Goal: Task Accomplishment & Management: Manage account settings

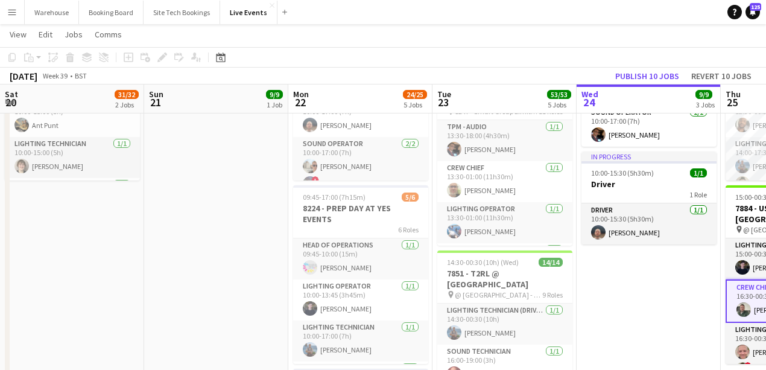
scroll to position [331, 0]
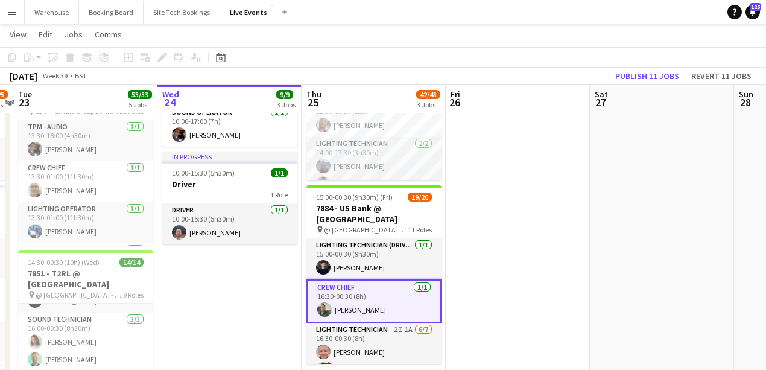
drag, startPoint x: 492, startPoint y: 253, endPoint x: 339, endPoint y: 249, distance: 153.3
click at [345, 250] on app-calendar-viewport "Sat 20 31/32 2 Jobs Sun 21 9/9 1 Job Mon 22 24/25 5 Jobs Tue 23 53/53 5 Jobs We…" at bounding box center [383, 202] width 766 height 954
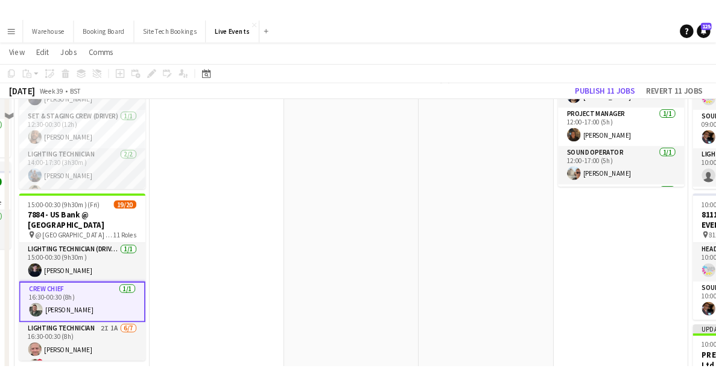
scroll to position [121, 0]
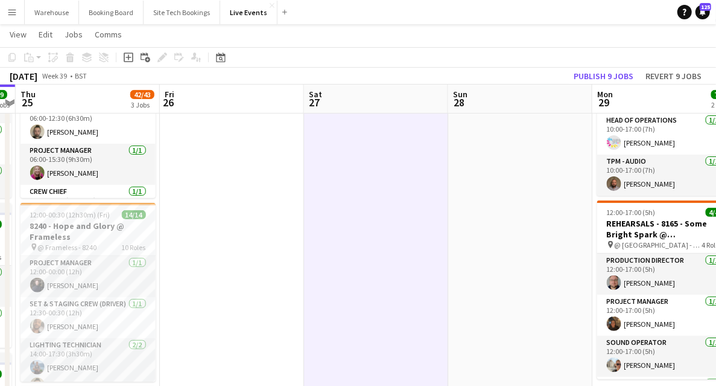
drag, startPoint x: 518, startPoint y: 261, endPoint x: 206, endPoint y: 243, distance: 311.8
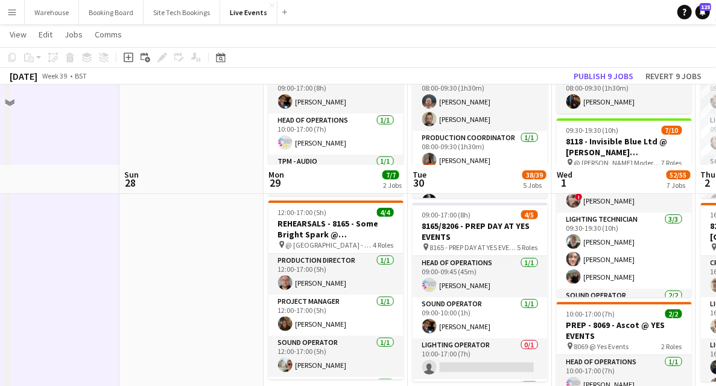
scroll to position [241, 0]
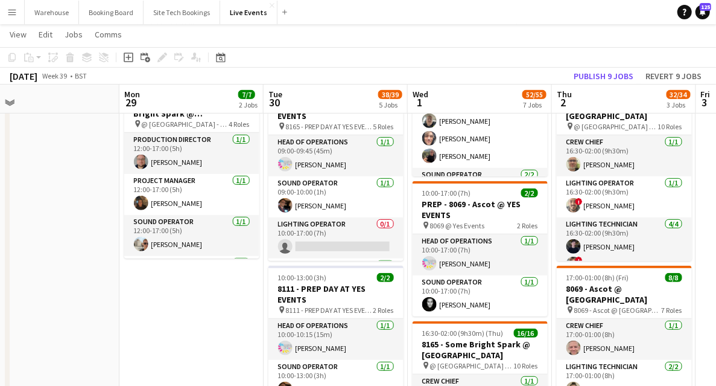
drag, startPoint x: 338, startPoint y: 291, endPoint x: 96, endPoint y: 268, distance: 243.6
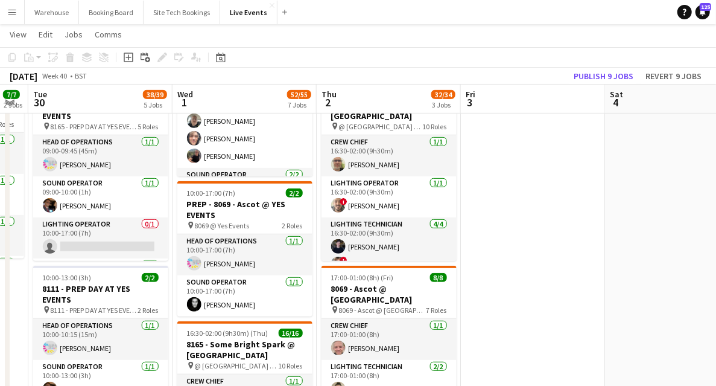
scroll to position [0, 428]
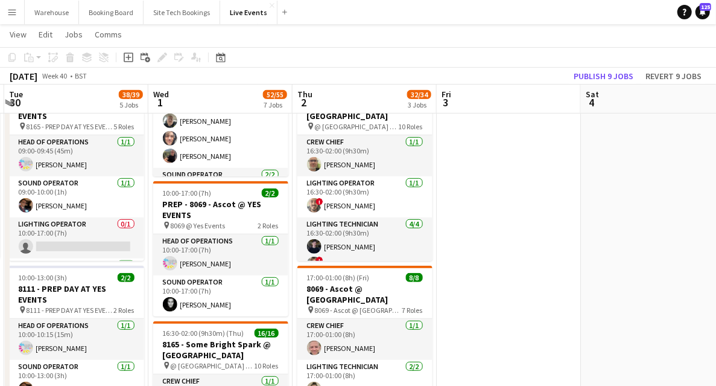
drag, startPoint x: 516, startPoint y: 252, endPoint x: 492, endPoint y: 257, distance: 24.7
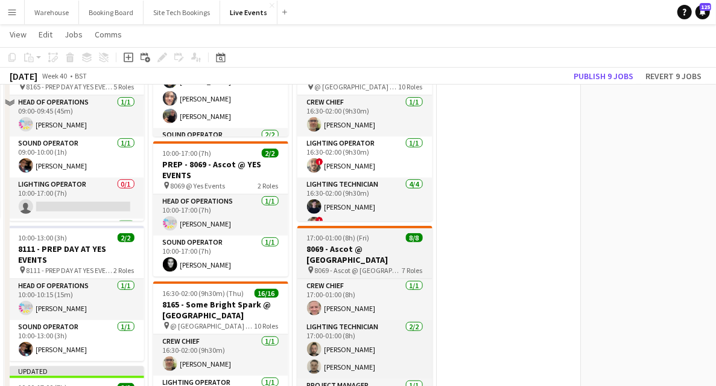
scroll to position [322, 0]
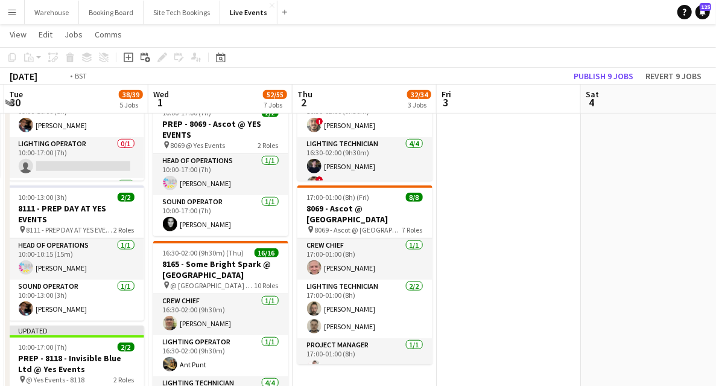
drag, startPoint x: 562, startPoint y: 250, endPoint x: 637, endPoint y: 215, distance: 82.0
click at [716, 204] on html "Menu Boards Boards Boards All jobs Status Workforce Workforce My Workforce Recr…" at bounding box center [358, 336] width 716 height 1317
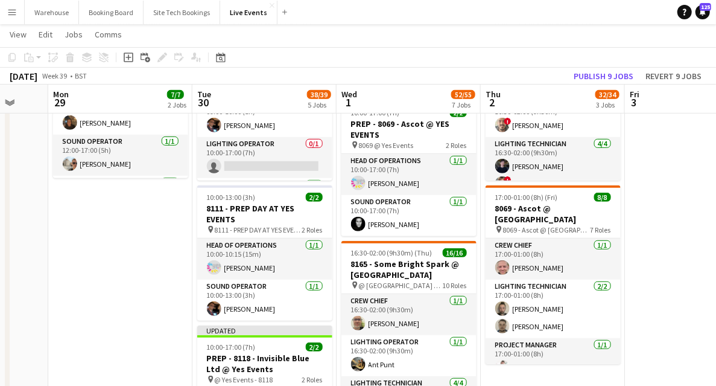
click at [491, 227] on app-calendar-viewport "Fri 26 Sat 27 Sun 28 Mon 29 7/7 2 Jobs Tue 30 38/39 5 Jobs Wed 1 52/55 7 Jobs T…" at bounding box center [358, 360] width 716 height 1270
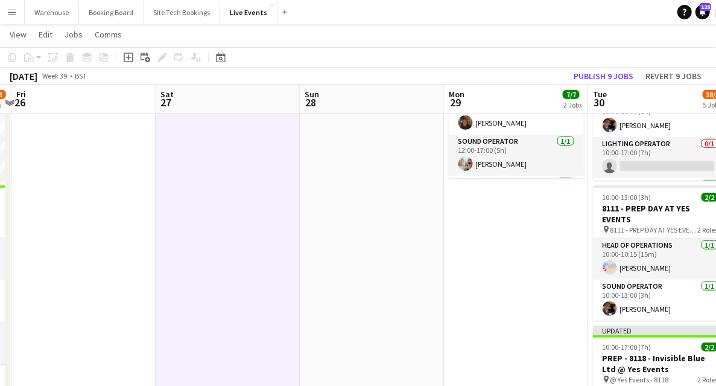
drag, startPoint x: 262, startPoint y: 268, endPoint x: 550, endPoint y: 259, distance: 288.5
click at [574, 247] on app-calendar-viewport "Tue 23 53/53 5 Jobs Wed 24 9/9 3 Jobs Thu 25 42/43 3 Jobs Fri 26 Sat 27 Sun 28 …" at bounding box center [358, 360] width 716 height 1270
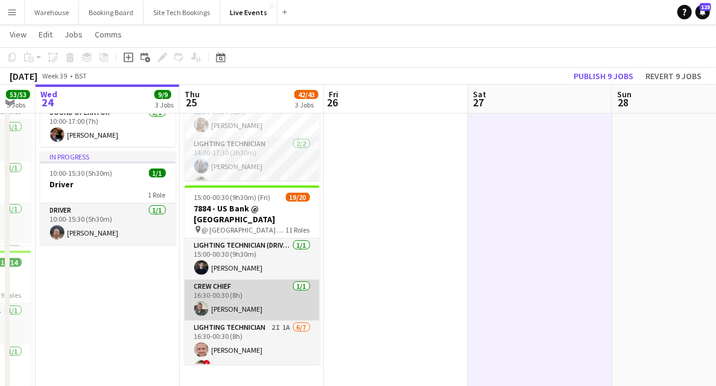
scroll to position [121, 0]
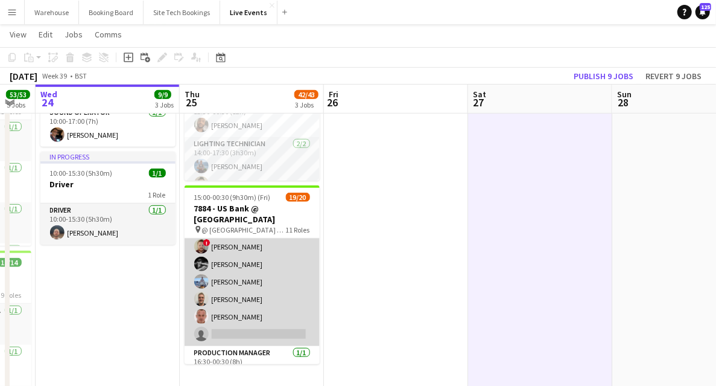
click at [262, 333] on app-card-role "Lighting Technician 2I 1A [DATE] 16:30-00:30 (8h) [PERSON_NAME] ! [PERSON_NAME]…" at bounding box center [252, 273] width 135 height 146
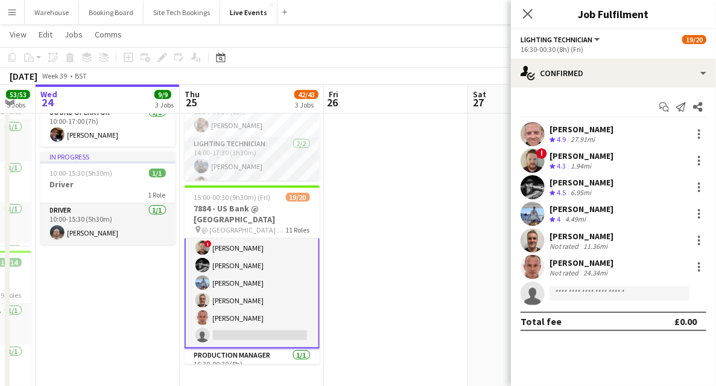
scroll to position [122, 0]
click at [576, 294] on input at bounding box center [620, 293] width 140 height 14
type input "*"
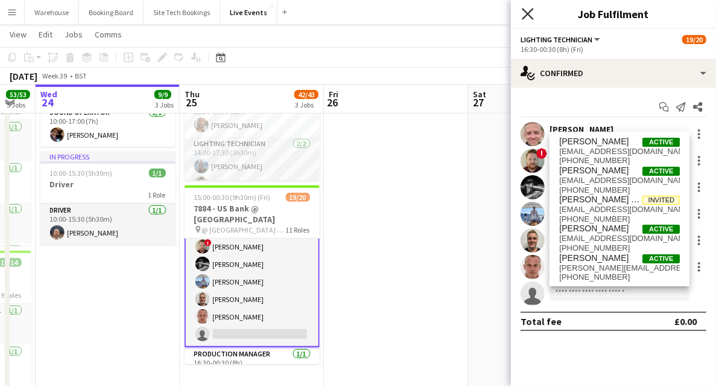
click at [523, 14] on icon "Close pop-in" at bounding box center [527, 13] width 11 height 11
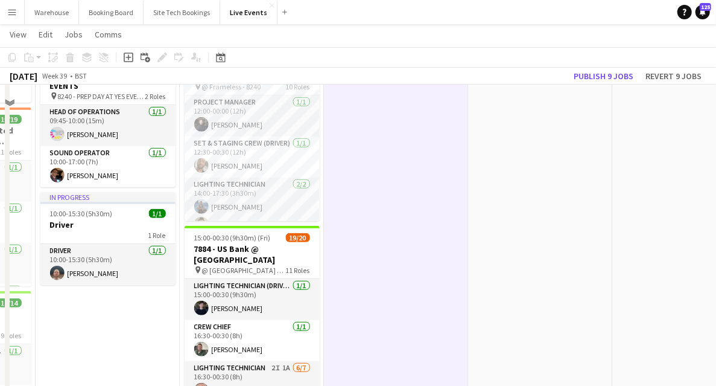
scroll to position [0, 0]
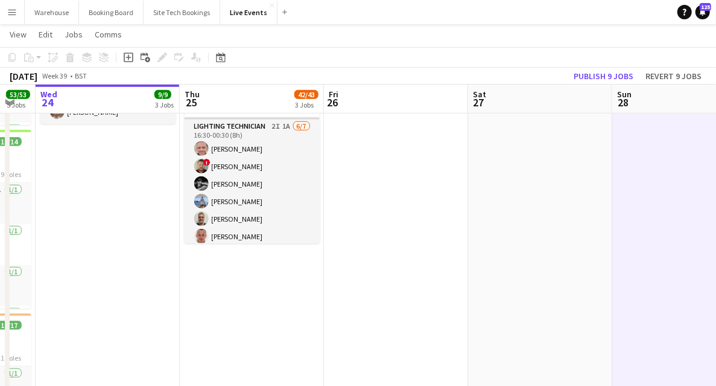
scroll to position [160, 0]
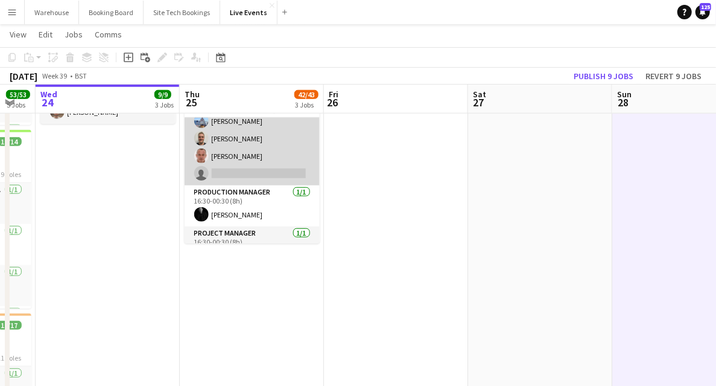
click at [252, 171] on app-card-role "Lighting Technician 2I 1A [DATE] 16:30-00:30 (8h) [PERSON_NAME] ! [PERSON_NAME]…" at bounding box center [252, 112] width 135 height 146
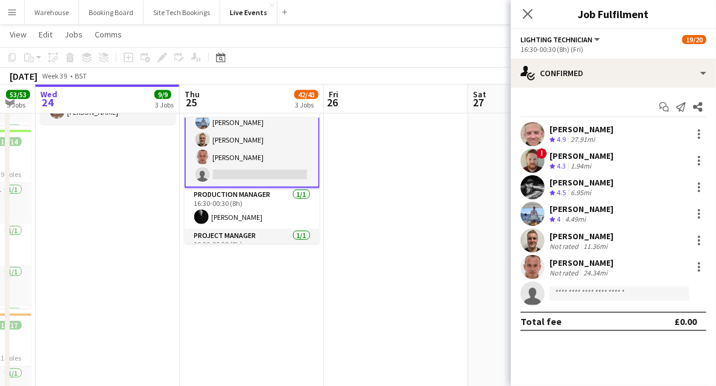
scroll to position [162, 0]
click at [530, 20] on app-icon "Close pop-in" at bounding box center [528, 14] width 14 height 14
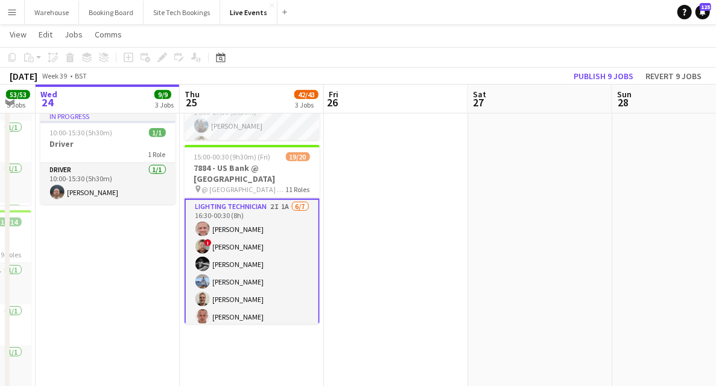
scroll to position [122, 0]
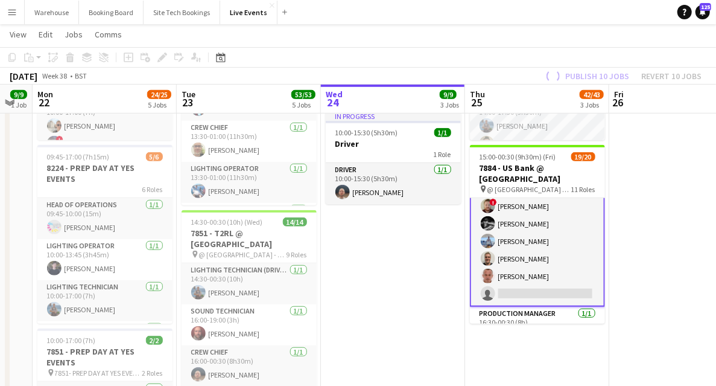
drag, startPoint x: 128, startPoint y: 272, endPoint x: 396, endPoint y: 281, distance: 268.0
click at [396, 281] on app-calendar-viewport "Sat 20 31/32 2 Jobs Sun 21 9/9 1 Job Mon 22 24/25 5 Jobs Tue 23 53/53 5 Jobs We…" at bounding box center [358, 320] width 716 height 1270
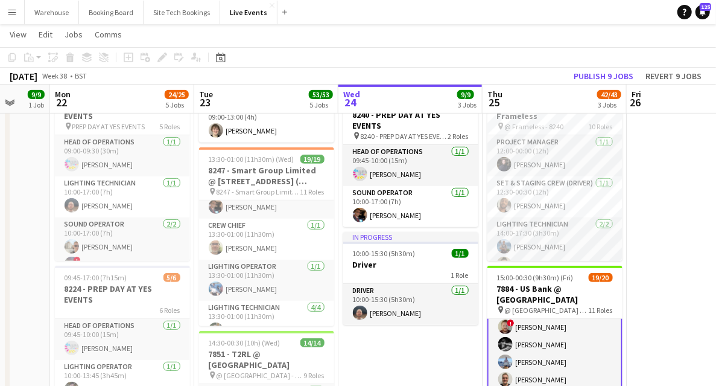
scroll to position [0, 0]
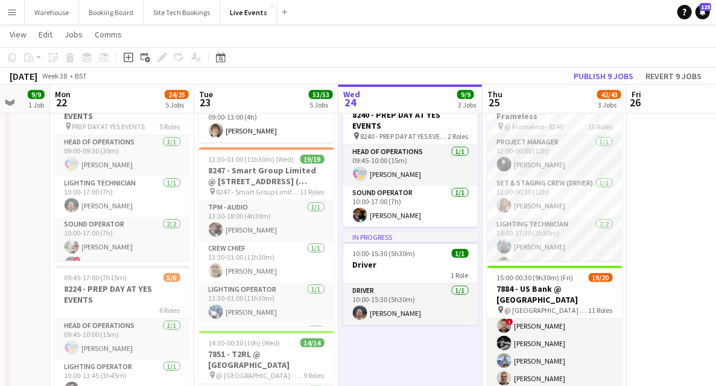
scroll to position [121, 0]
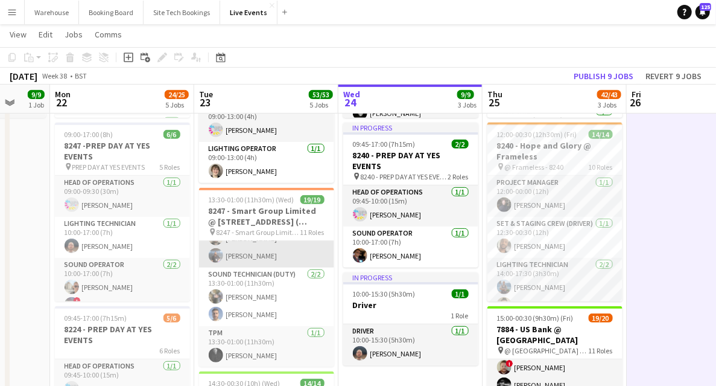
scroll to position [425, 0]
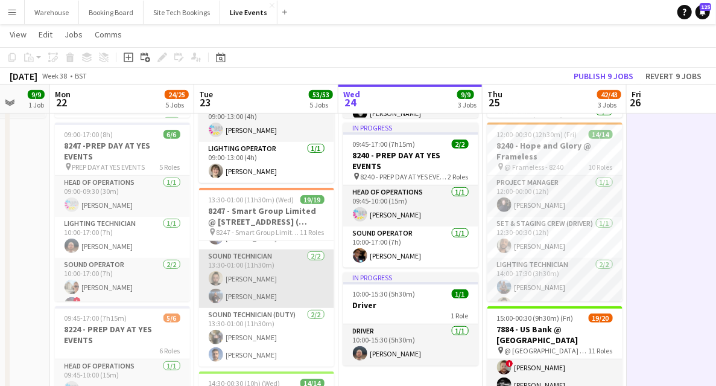
click at [211, 288] on app-user-avatar at bounding box center [216, 295] width 14 height 14
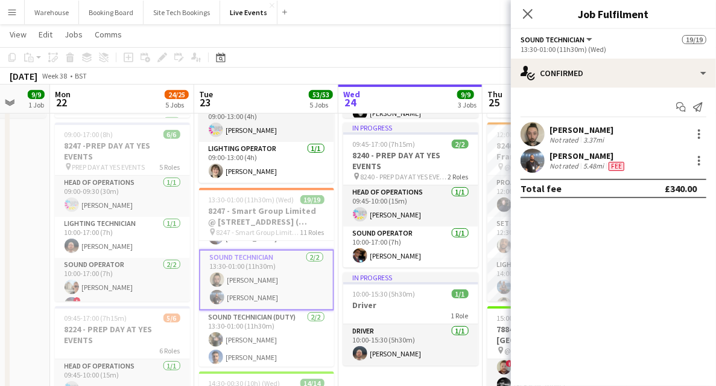
click at [530, 157] on app-user-avatar at bounding box center [533, 160] width 24 height 24
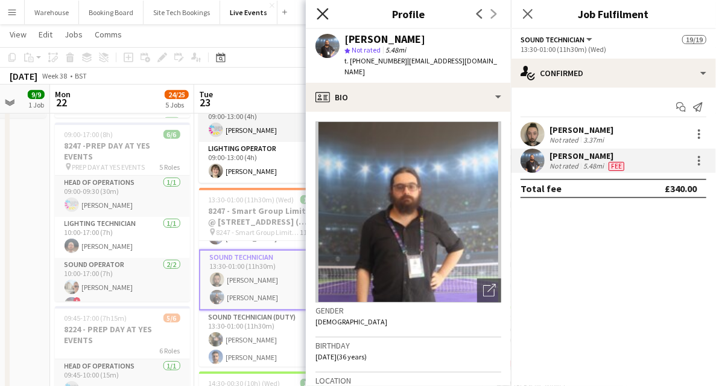
click at [323, 14] on icon at bounding box center [322, 13] width 11 height 11
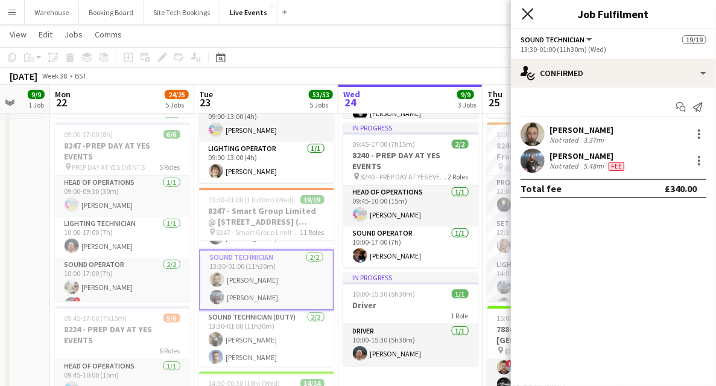
click at [524, 13] on icon "Close pop-in" at bounding box center [527, 13] width 11 height 11
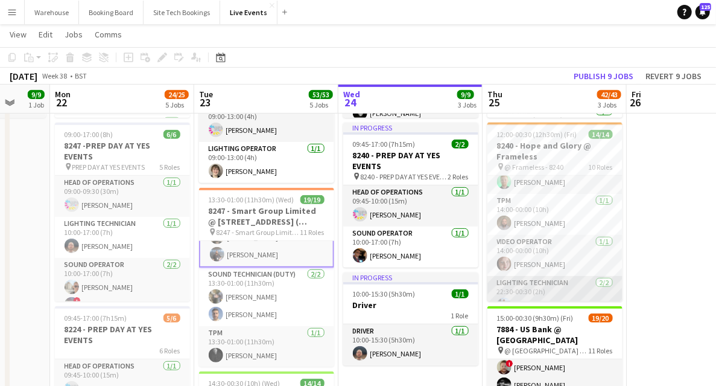
scroll to position [354, 0]
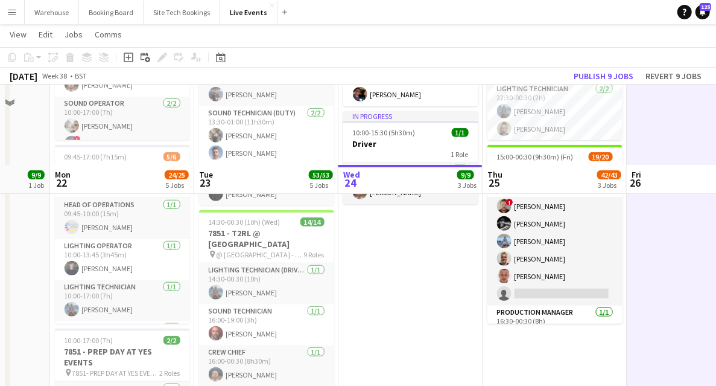
scroll to position [442, 0]
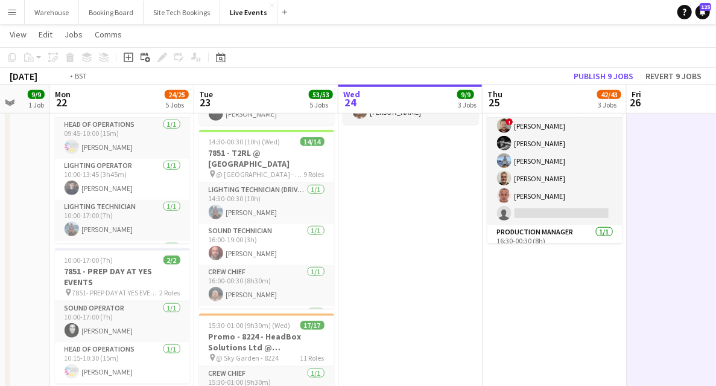
drag, startPoint x: 510, startPoint y: 313, endPoint x: 122, endPoint y: 277, distance: 389.6
click at [127, 278] on app-calendar-viewport "Fri 19 15/15 3 Jobs Sat 20 31/32 2 Jobs Sun 21 9/9 1 Job Mon 22 24/25 5 Jobs Tu…" at bounding box center [358, 240] width 716 height 1270
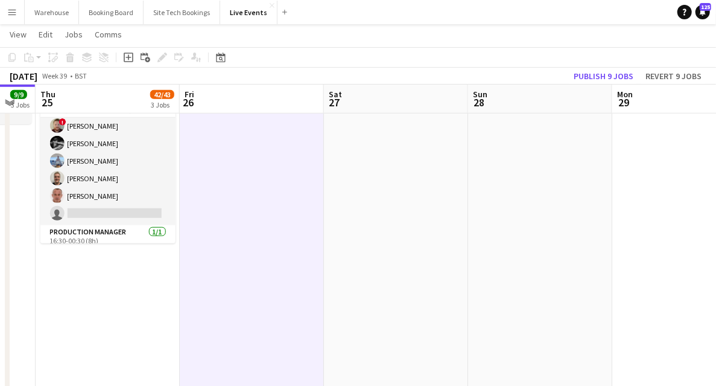
drag, startPoint x: 416, startPoint y: 290, endPoint x: 106, endPoint y: 288, distance: 310.1
click at [106, 289] on app-calendar-viewport "Mon 22 24/25 5 Jobs Tue 23 53/53 5 Jobs Wed 24 9/9 3 Jobs Thu 25 42/43 3 Jobs F…" at bounding box center [358, 240] width 716 height 1270
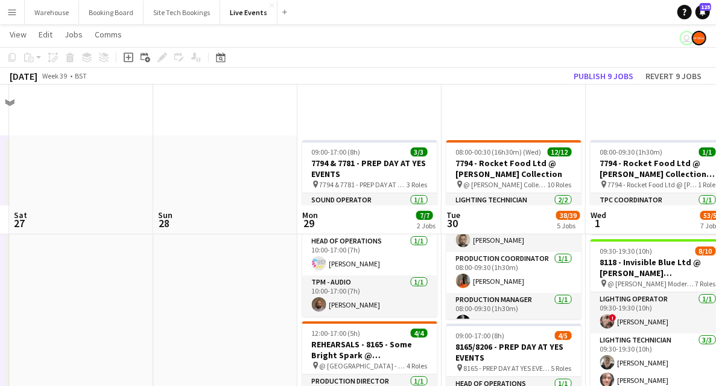
scroll to position [121, 0]
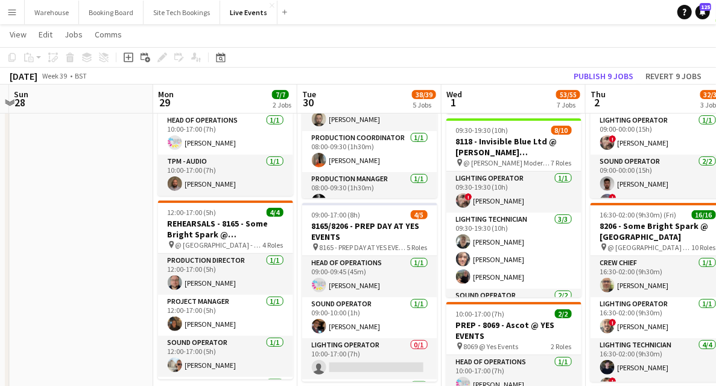
drag, startPoint x: 223, startPoint y: 269, endPoint x: 119, endPoint y: 253, distance: 105.0
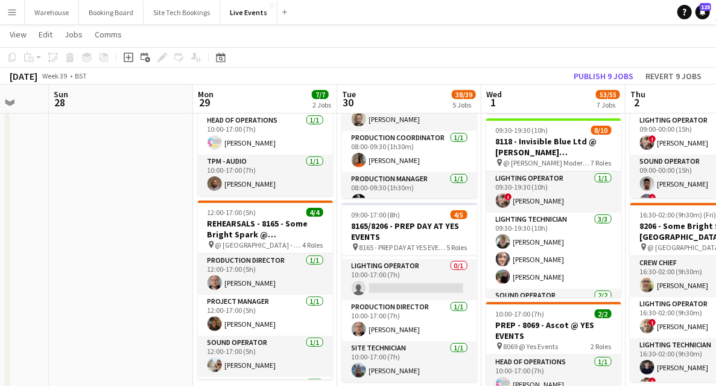
scroll to position [0, 460]
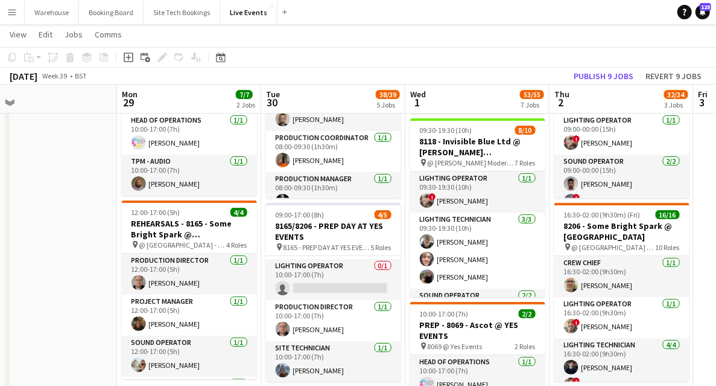
drag, startPoint x: 138, startPoint y: 252, endPoint x: 62, endPoint y: 238, distance: 77.2
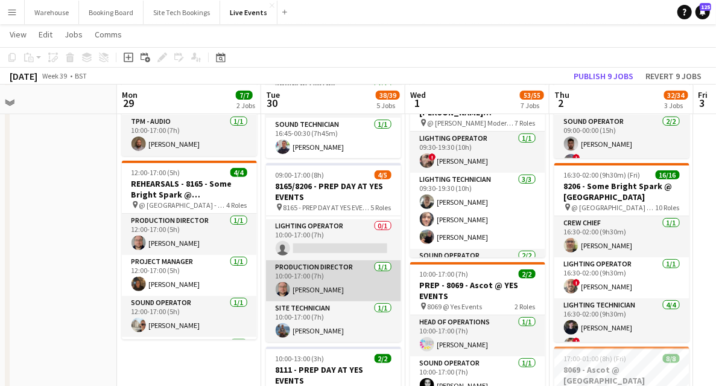
scroll to position [39, 0]
